Goal: Book appointment/travel/reservation

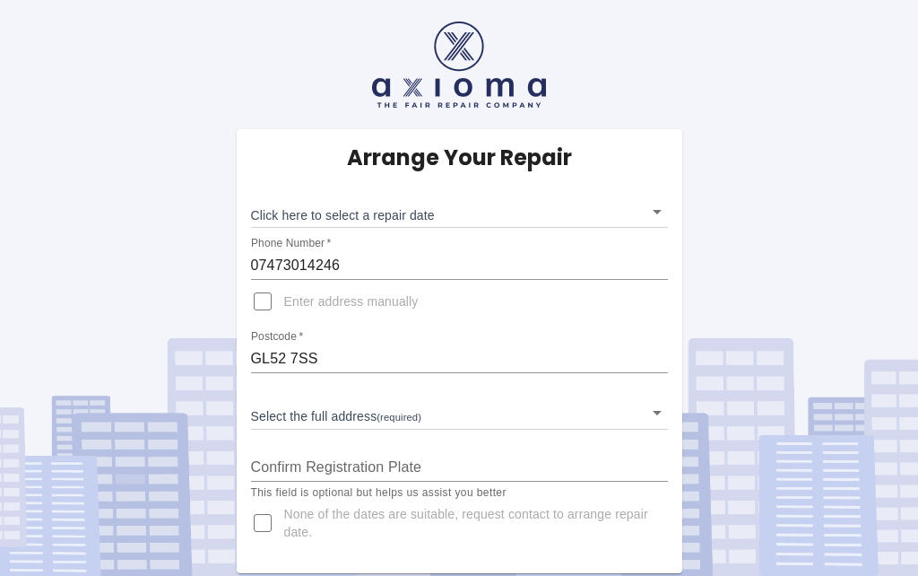
scroll to position [78, 0]
click at [297, 134] on body "Arrange Your Repair Click here to select a repair date ​ Phone Number   * 07473…" at bounding box center [459, 288] width 918 height 576
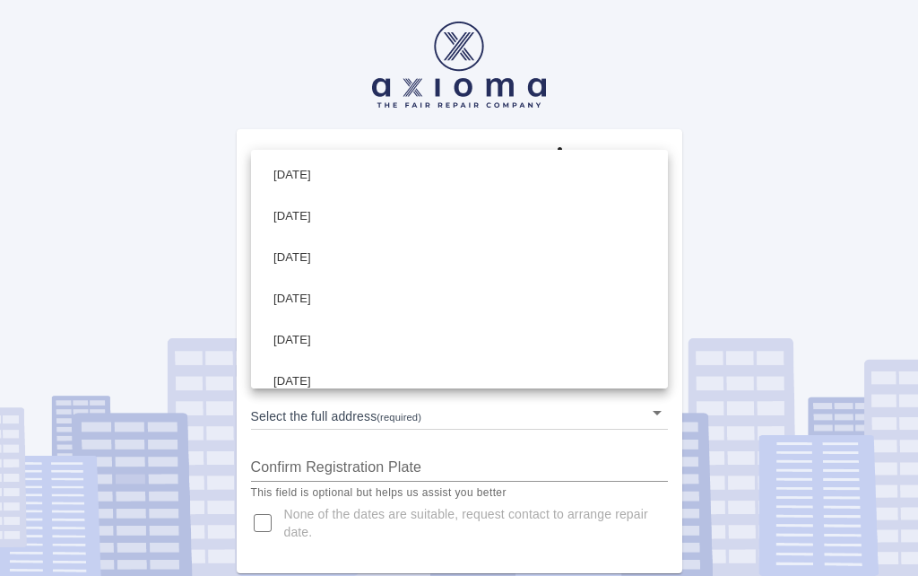
click at [322, 305] on li "[DATE]" at bounding box center [460, 298] width 408 height 41
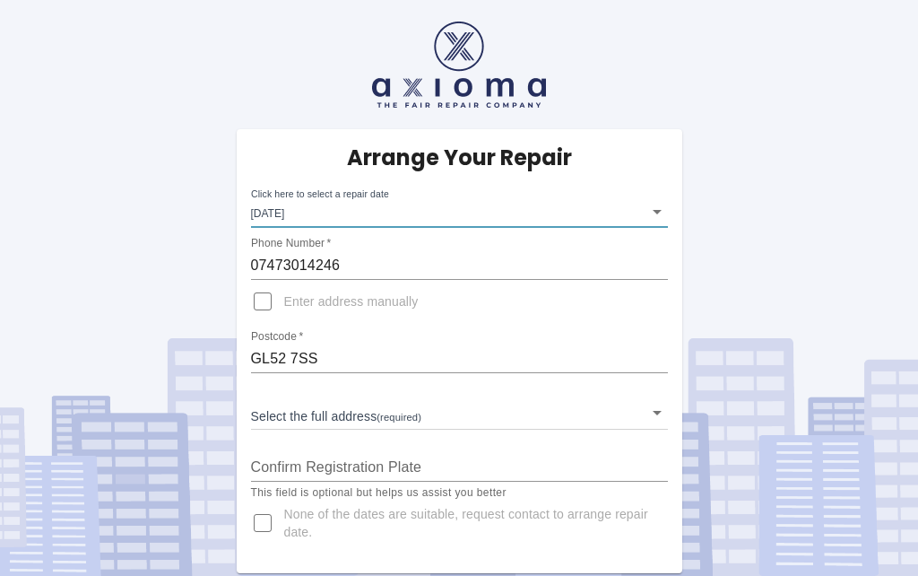
type input "[DATE]T00:00:00.000Z"
click at [300, 292] on span "Enter address manually" at bounding box center [351, 301] width 134 height 18
click at [284, 280] on input "Enter address manually" at bounding box center [262, 301] width 43 height 43
checkbox input "true"
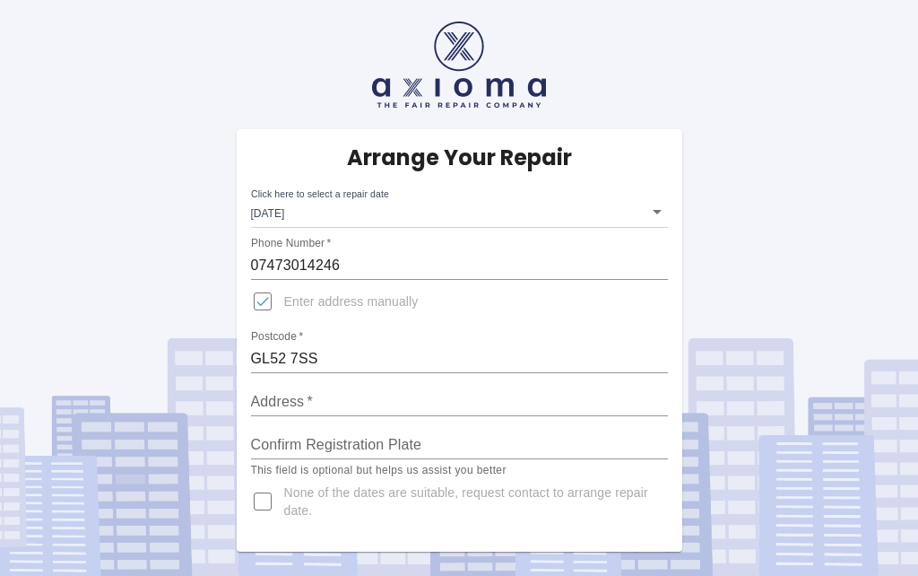
click at [268, 373] on div "Address   *" at bounding box center [459, 394] width 417 height 43
click at [292, 387] on input "Address   *" at bounding box center [459, 401] width 417 height 29
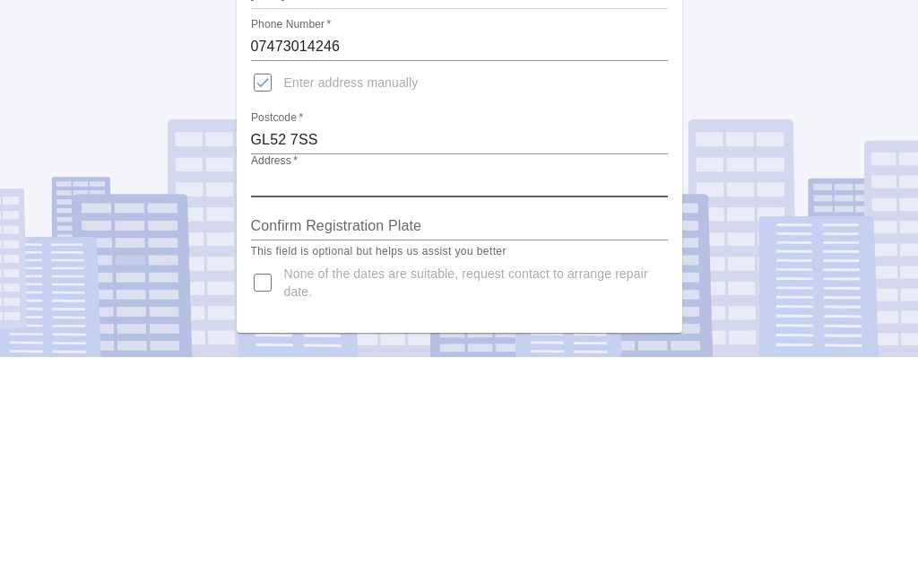
click at [246, 129] on div "Arrange Your Repair Click here to select a repair date [DATE] [DATE]T00:00:00.0…" at bounding box center [460, 340] width 446 height 422
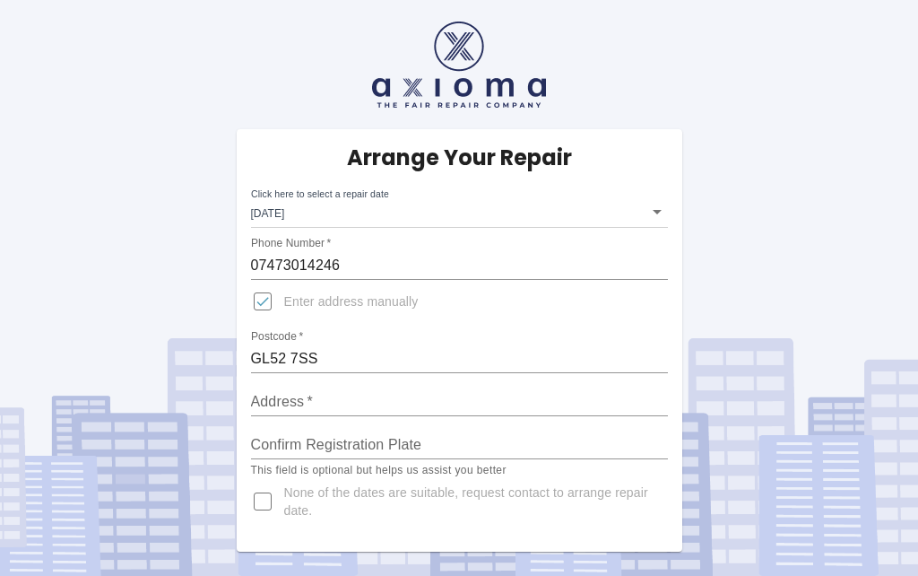
click at [273, 387] on input "Address   *" at bounding box center [459, 401] width 417 height 29
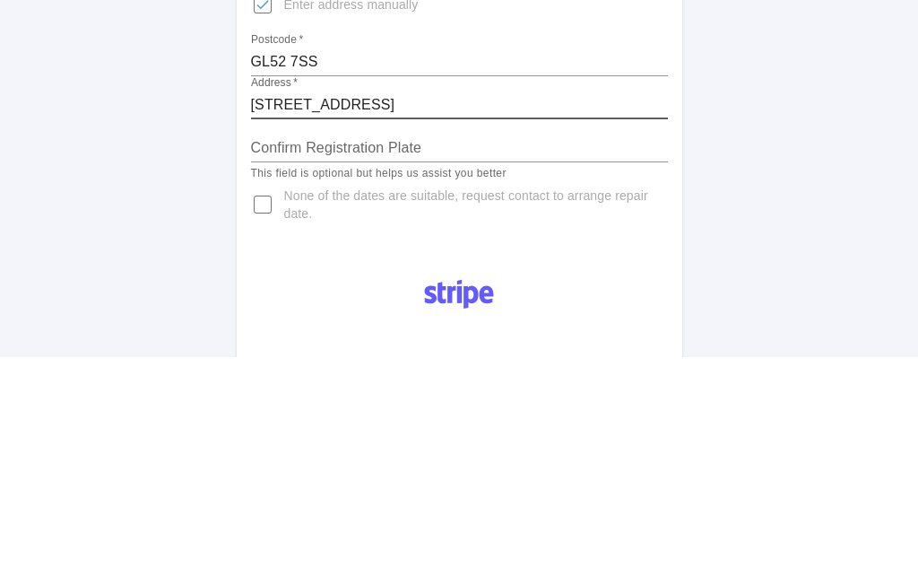
type input "[STREET_ADDRESS]"
click at [412, 352] on input "Confirm Registration Plate" at bounding box center [459, 366] width 417 height 29
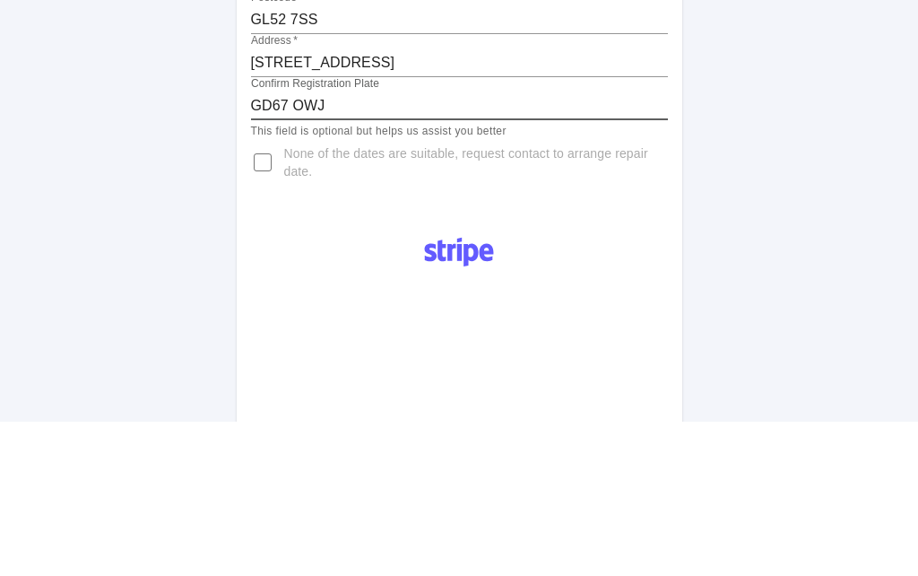
scroll to position [185, 0]
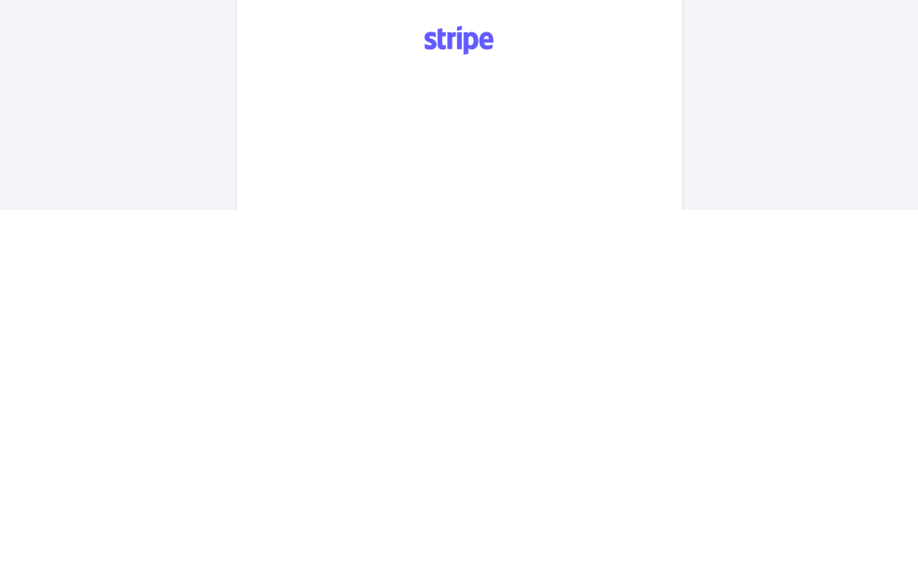
type input "GD67 OWJ"
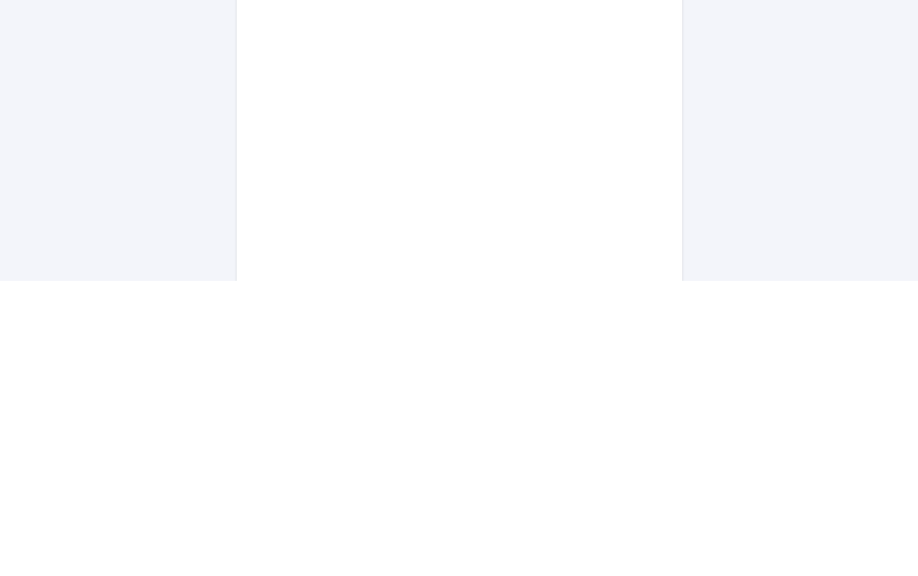
scroll to position [1026, 0]
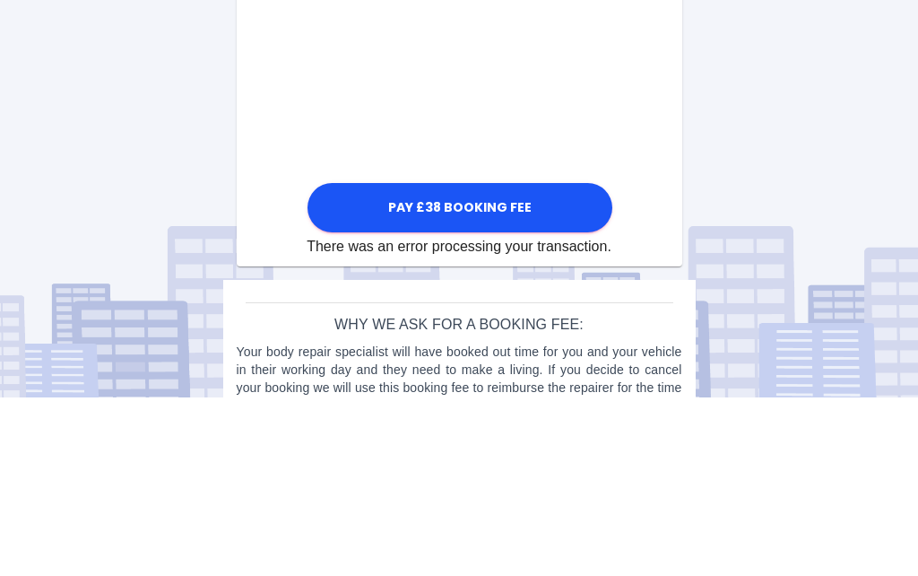
scroll to position [1027, 0]
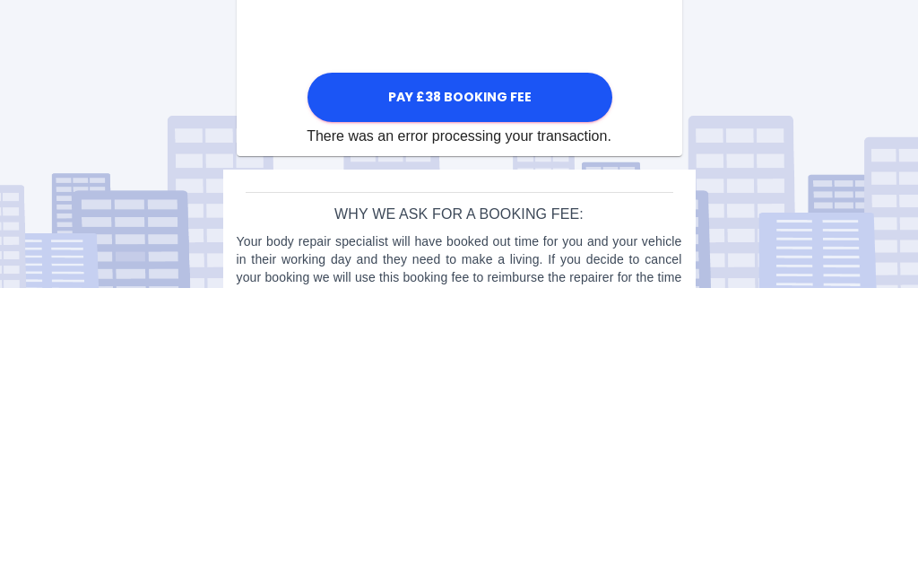
click at [515, 360] on button "Pay £38 Booking Fee" at bounding box center [460, 384] width 305 height 49
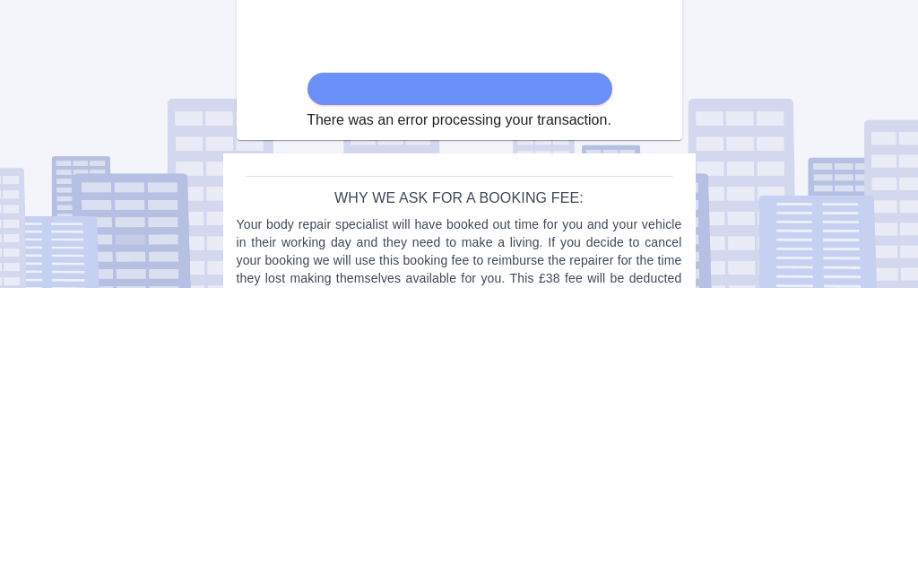
scroll to position [996, 0]
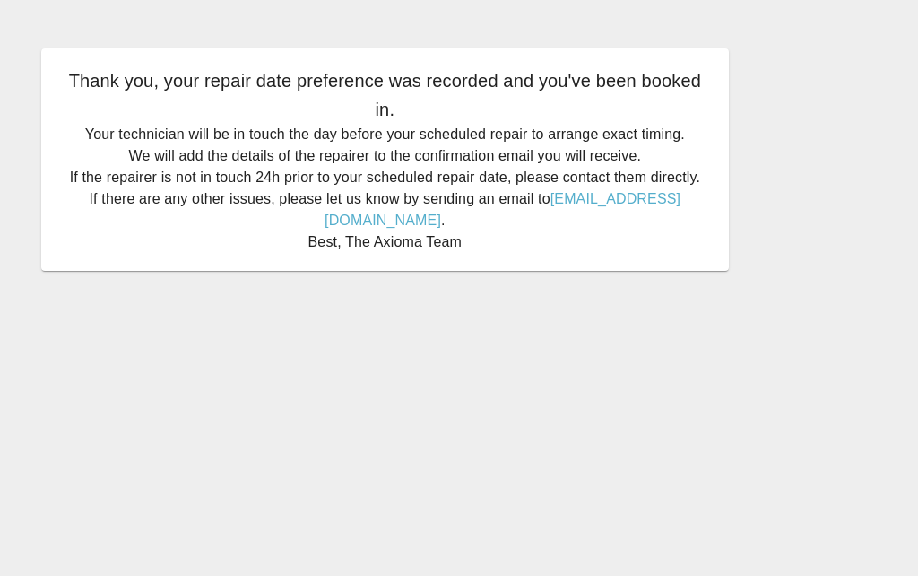
click at [146, 565] on main "Thank you, your repair date preference was recorded and you've been booked in. …" at bounding box center [459, 288] width 918 height 576
